Goal: Task Accomplishment & Management: Manage account settings

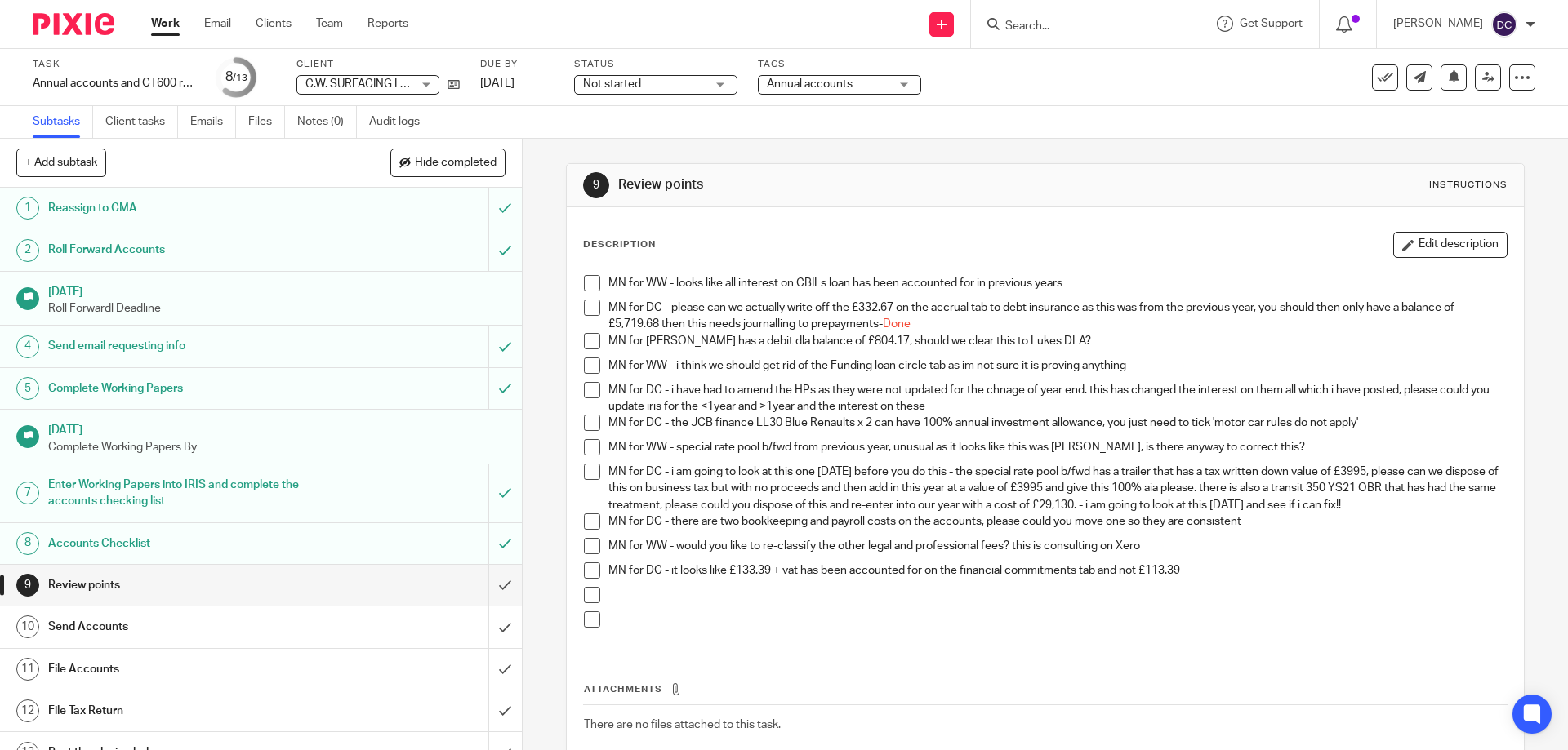
click at [1022, 399] on p "MN for DC - i have had to amend the HPs as they were not updated for the chnage…" at bounding box center [1056, 398] width 897 height 33
click at [1392, 251] on button "Edit description" at bounding box center [1450, 244] width 115 height 26
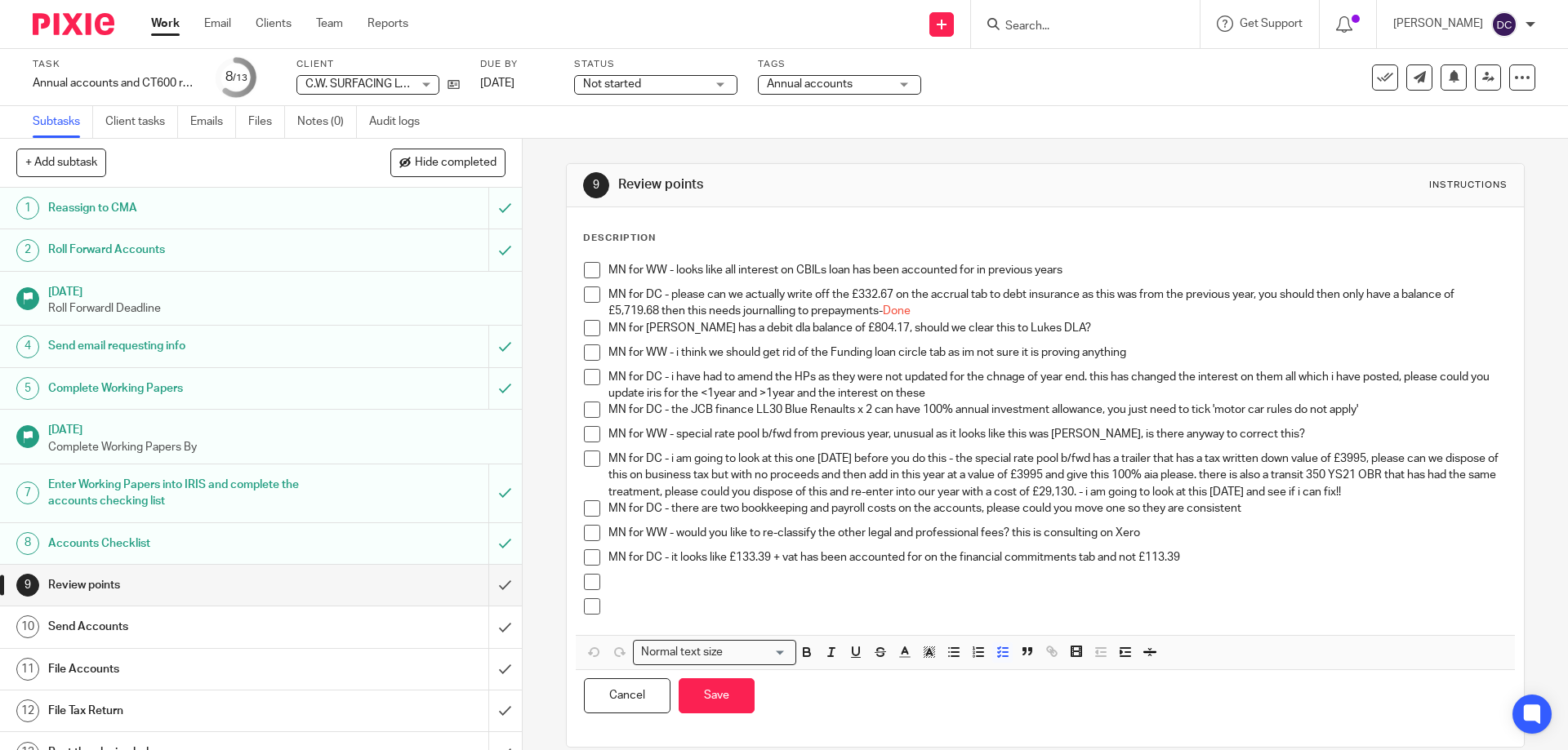
click at [967, 393] on p "MN for DC - i have had to amend the HPs as they were not updated for the chnage…" at bounding box center [1056, 385] width 897 height 33
click at [590, 380] on span at bounding box center [592, 377] width 16 height 16
click at [584, 294] on span at bounding box center [592, 294] width 16 height 16
click at [1322, 515] on p "MN for DC - there are two bookkeeping and payroll costs on the accounts, please…" at bounding box center [1056, 508] width 897 height 16
drag, startPoint x: 977, startPoint y: 392, endPoint x: 956, endPoint y: 395, distance: 21.2
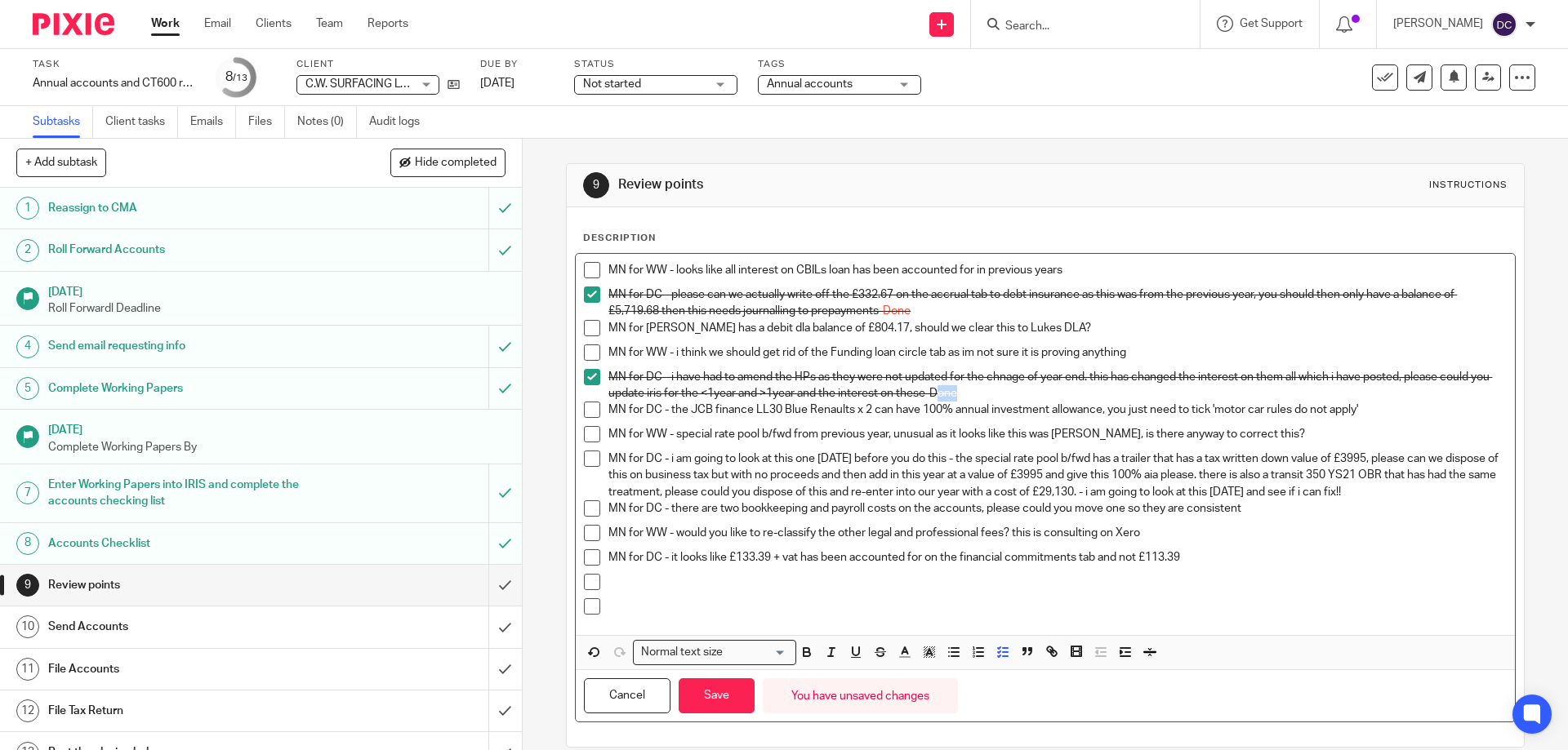
click at [956, 395] on p "MN for DC - i have had to amend the HPs as they were not updated for the chnage…" at bounding box center [1056, 385] width 897 height 33
click at [997, 401] on p "MN for DC - i have had to amend the HPs as they were not updated for the chnage…" at bounding box center [1056, 385] width 897 height 33
click at [895, 643] on button "button" at bounding box center [904, 652] width 20 height 20
click at [906, 677] on li "color:#F44E3B" at bounding box center [909, 674] width 12 height 12
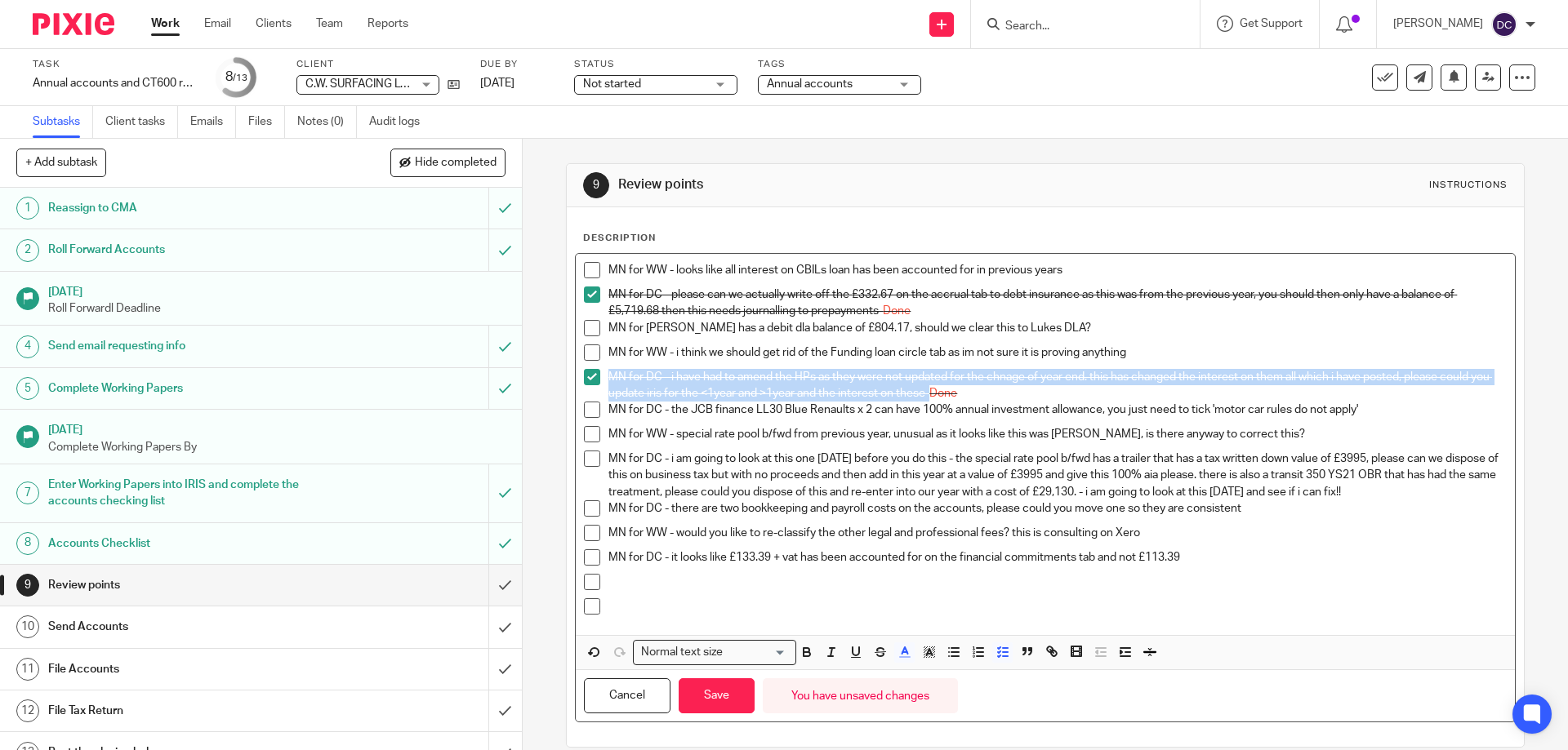
click at [1375, 408] on p "MN for DC - the JCB finance LL30 Blue Renaults x 2 can have 100% annual investm…" at bounding box center [1056, 409] width 897 height 16
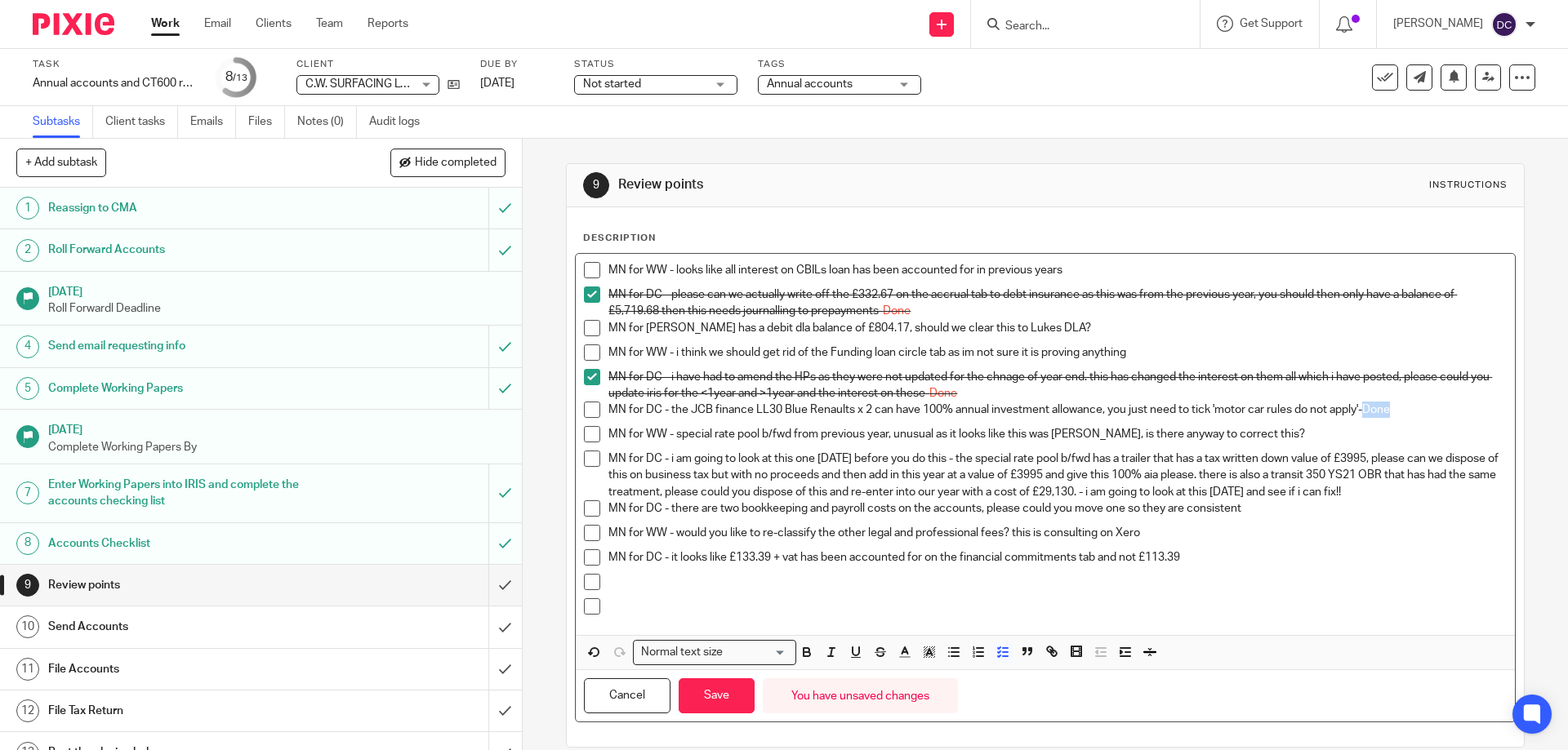
drag, startPoint x: 1396, startPoint y: 408, endPoint x: 1359, endPoint y: 409, distance: 37.0
click at [1359, 409] on p "MN for DC - the JCB finance LL30 Blue Renaults x 2 can have 100% annual investm…" at bounding box center [1056, 409] width 897 height 16
click at [897, 653] on icon "button" at bounding box center [904, 652] width 14 height 14
click at [903, 671] on li "color:#F44E3B" at bounding box center [909, 674] width 12 height 12
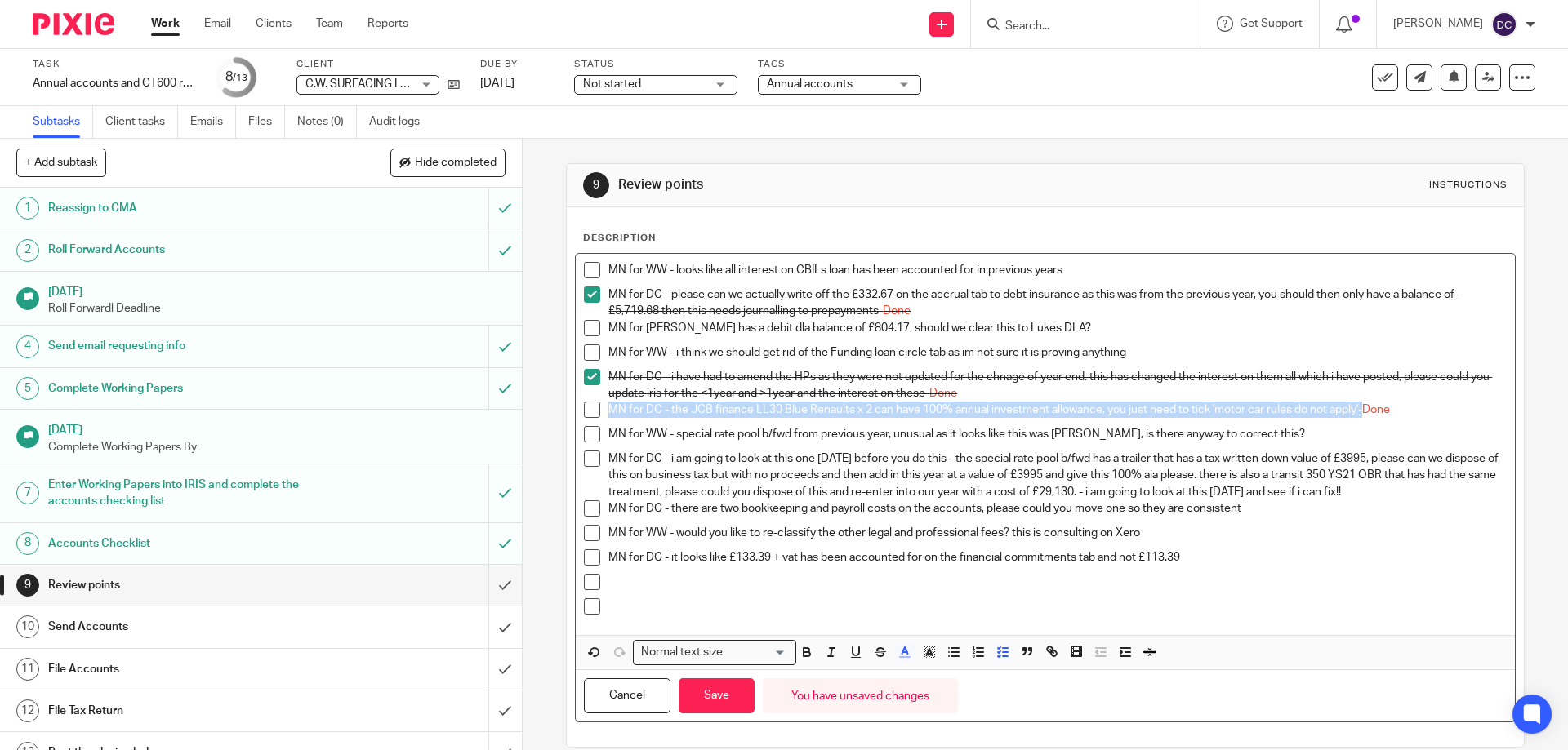
click at [586, 406] on span at bounding box center [592, 409] width 16 height 16
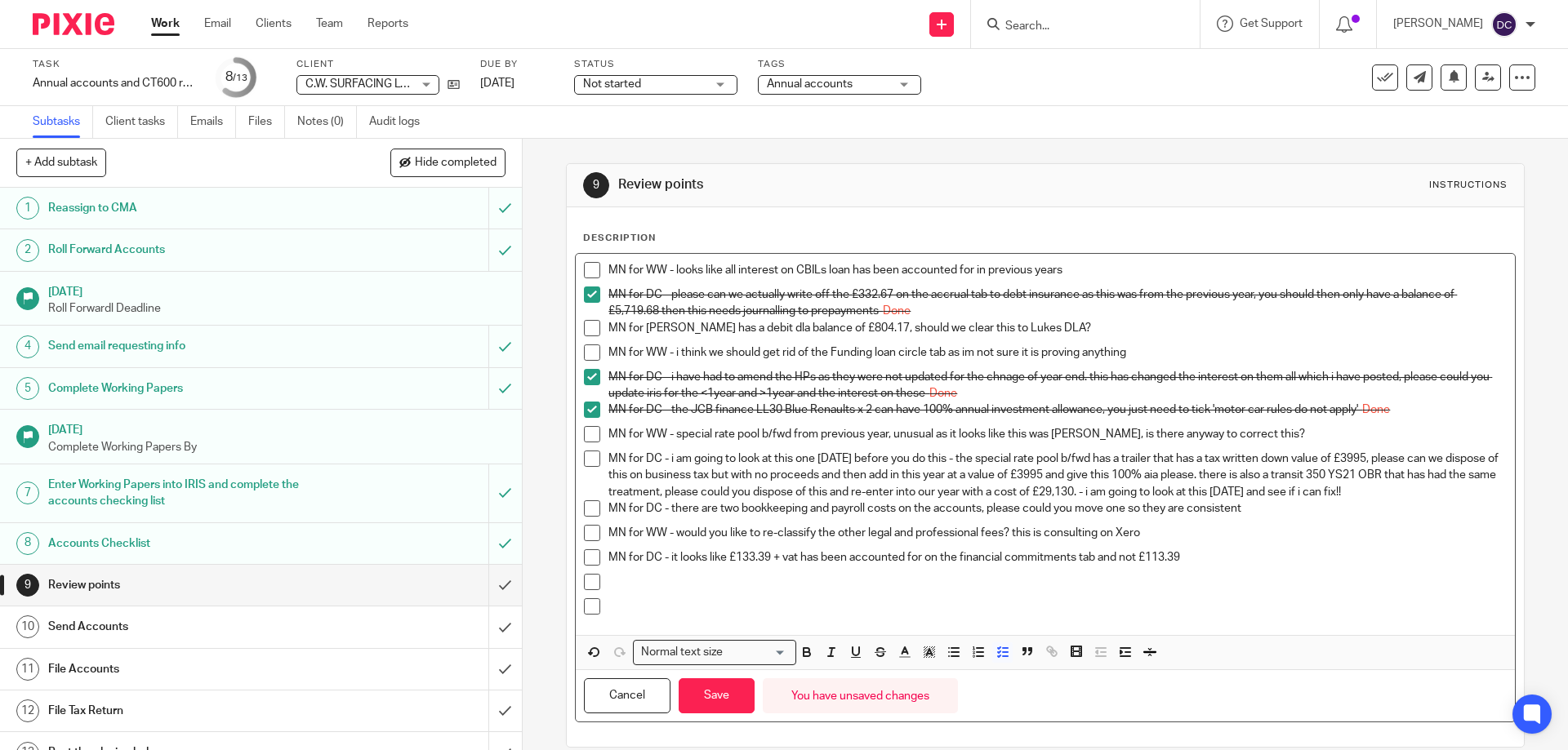
click at [1268, 558] on p "MN for DC - it looks like £133.39 + vat has been accounted for on the financial…" at bounding box center [1056, 557] width 897 height 16
drag, startPoint x: 1268, startPoint y: 558, endPoint x: 1185, endPoint y: 553, distance: 83.2
click at [1185, 553] on p "MN for DC - it looks like £133.39 + vat has been accounted for on the financial…" at bounding box center [1056, 557] width 897 height 16
click at [899, 652] on icon "button" at bounding box center [904, 652] width 14 height 14
click at [903, 678] on li "color:#F44E3B" at bounding box center [909, 674] width 12 height 12
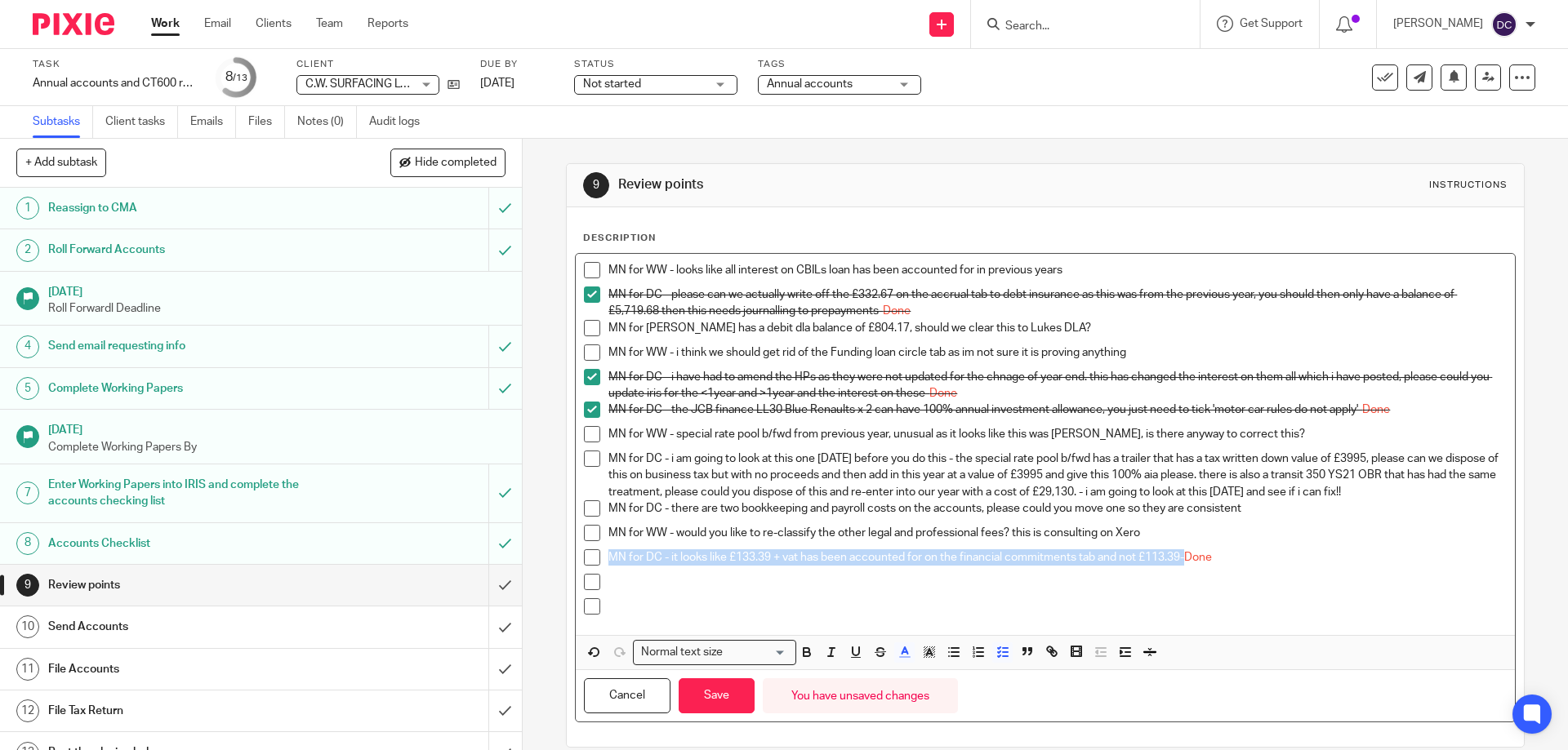
click at [585, 557] on span at bounding box center [592, 557] width 16 height 16
